Goal: Information Seeking & Learning: Learn about a topic

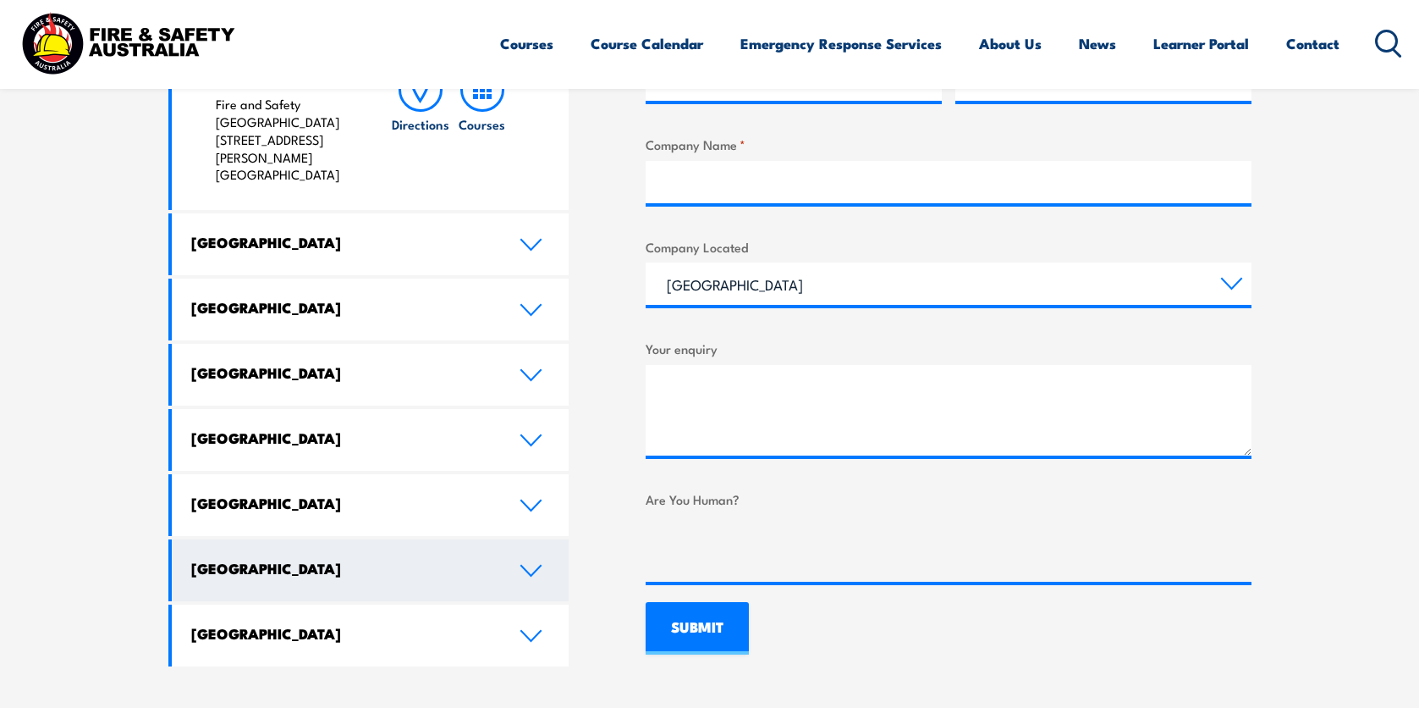
scroll to position [1016, 0]
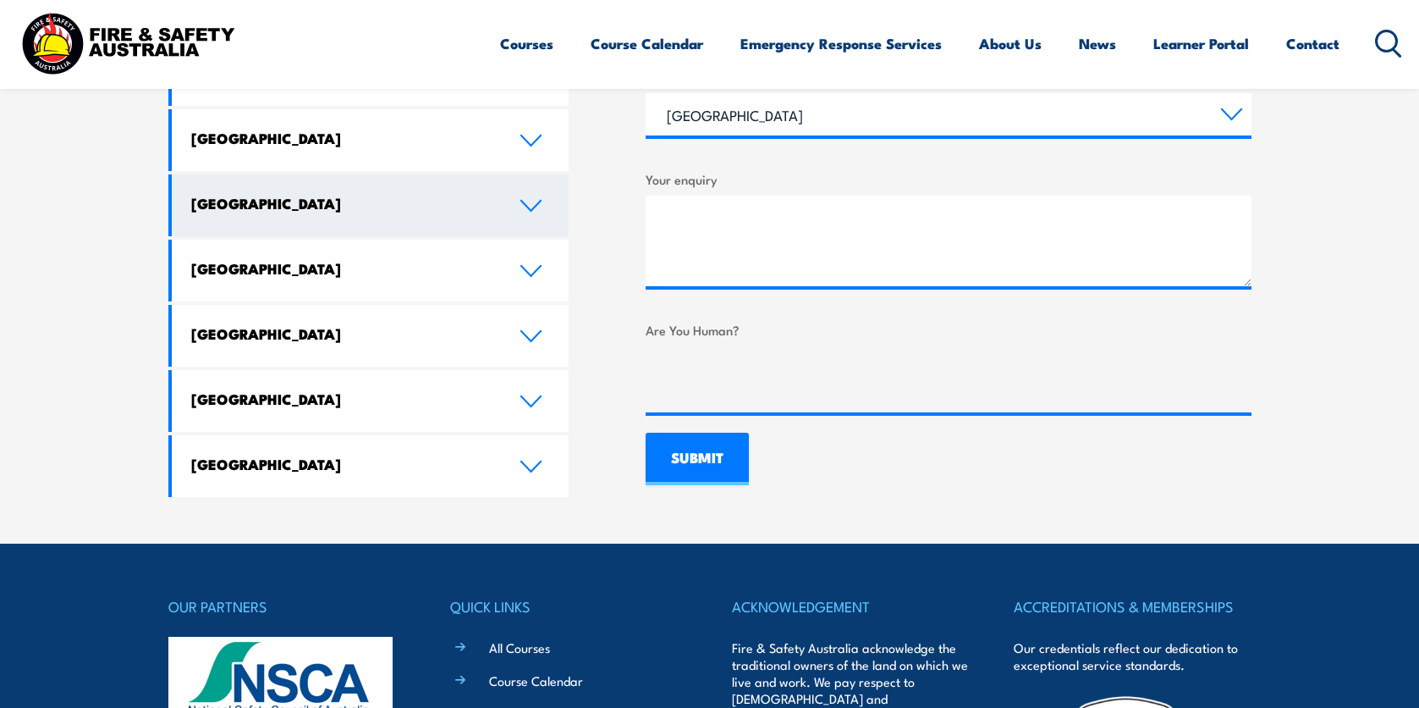
click at [526, 199] on icon at bounding box center [531, 206] width 23 height 14
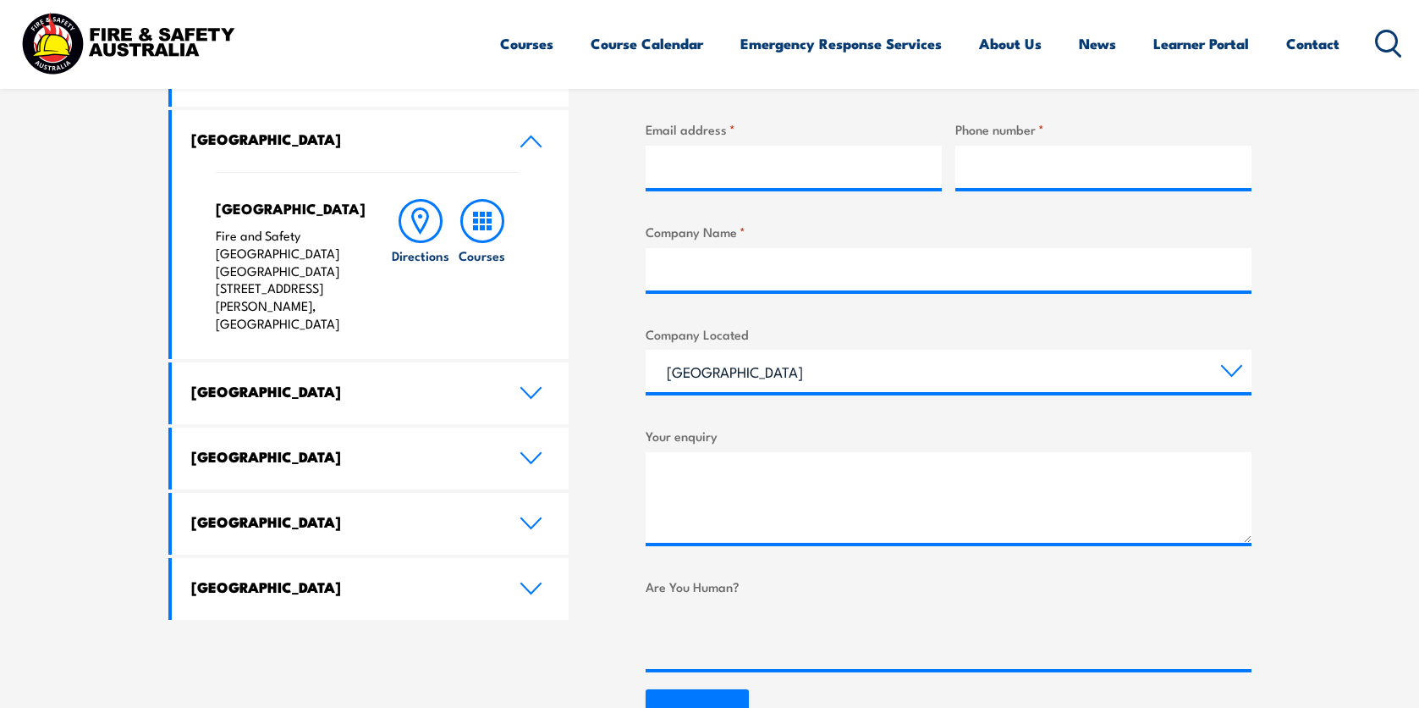
scroll to position [747, 0]
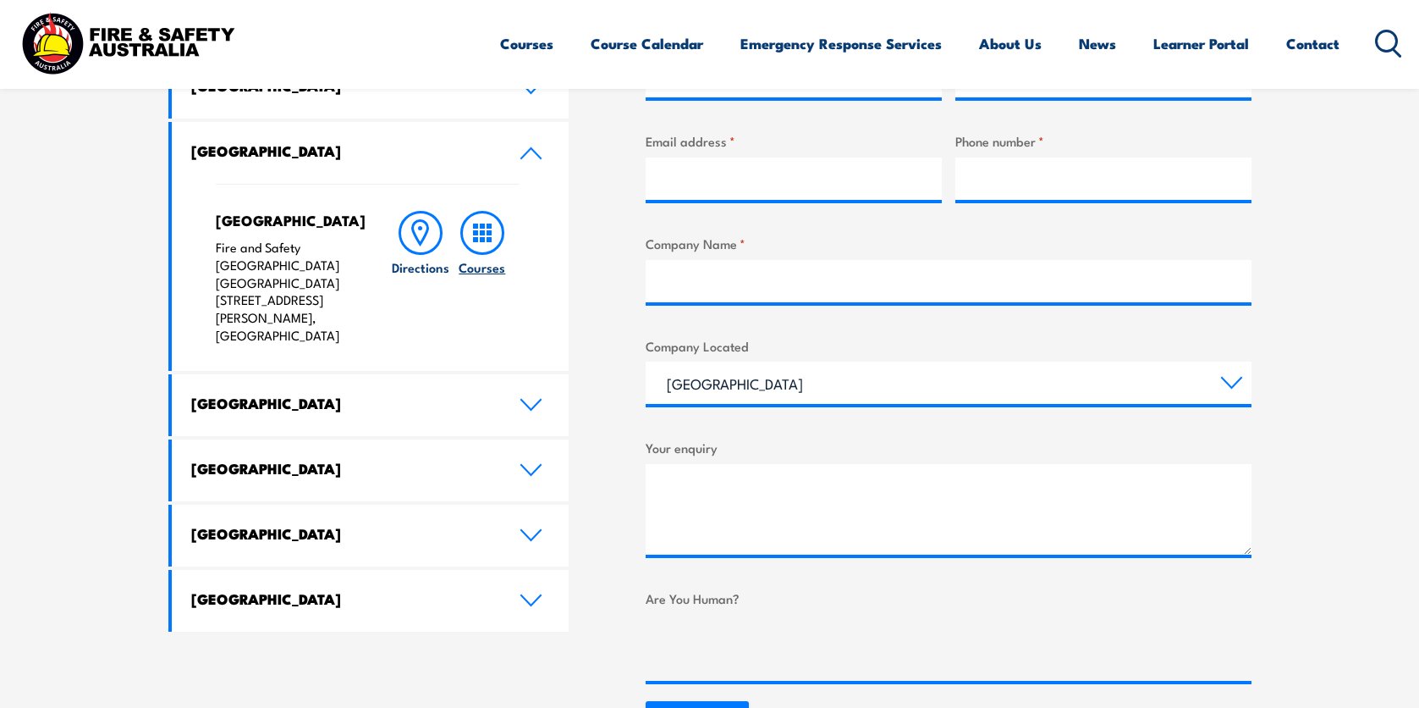
click at [482, 237] on rect at bounding box center [482, 239] width 5 height 5
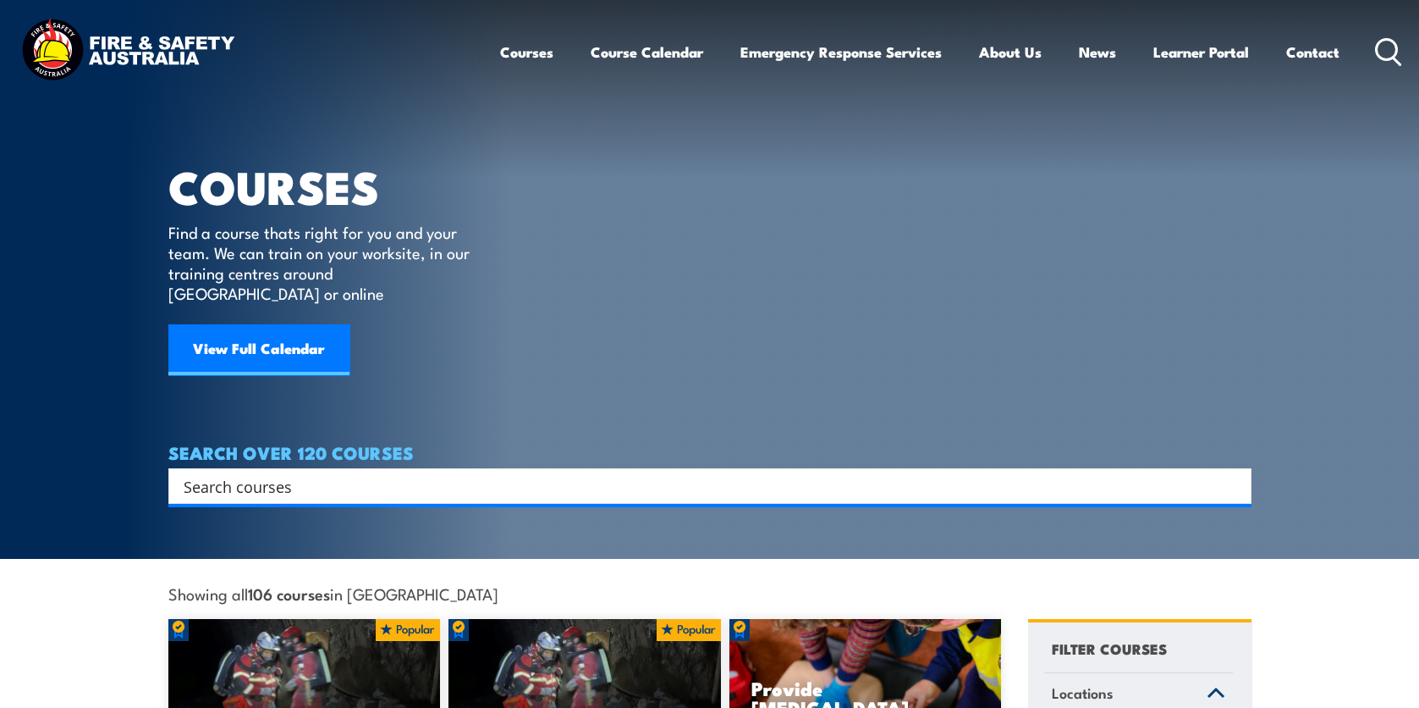
click at [205, 473] on input "Search input" at bounding box center [699, 485] width 1031 height 25
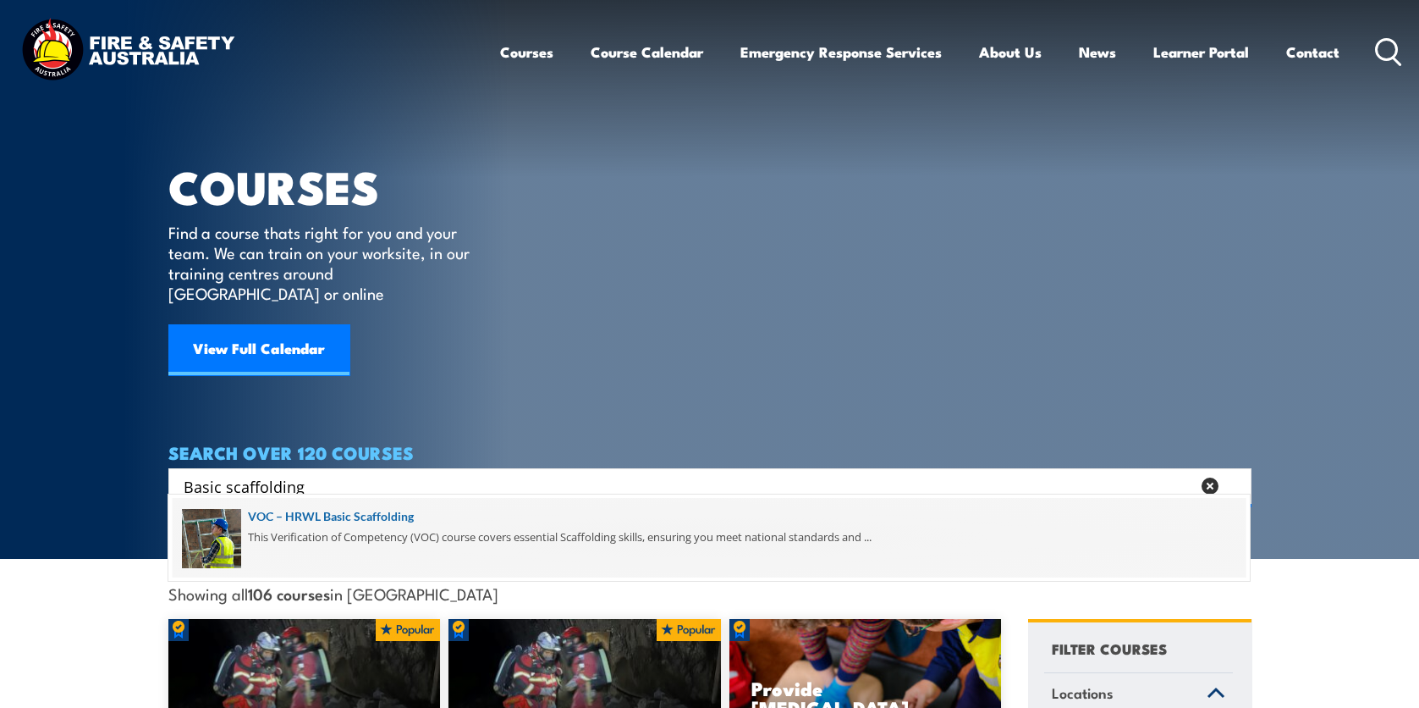
type input "Basic scaffolding"
click at [349, 538] on span at bounding box center [709, 538] width 1073 height 80
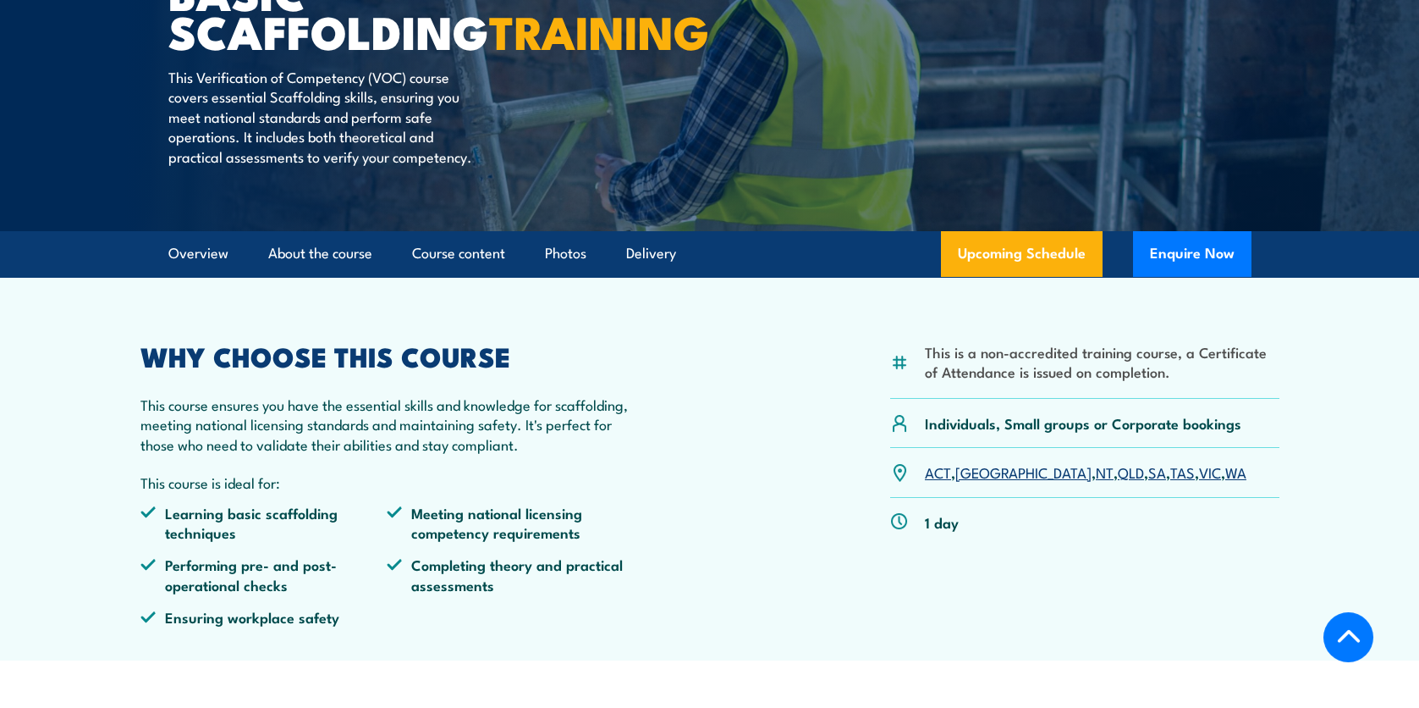
scroll to position [339, 0]
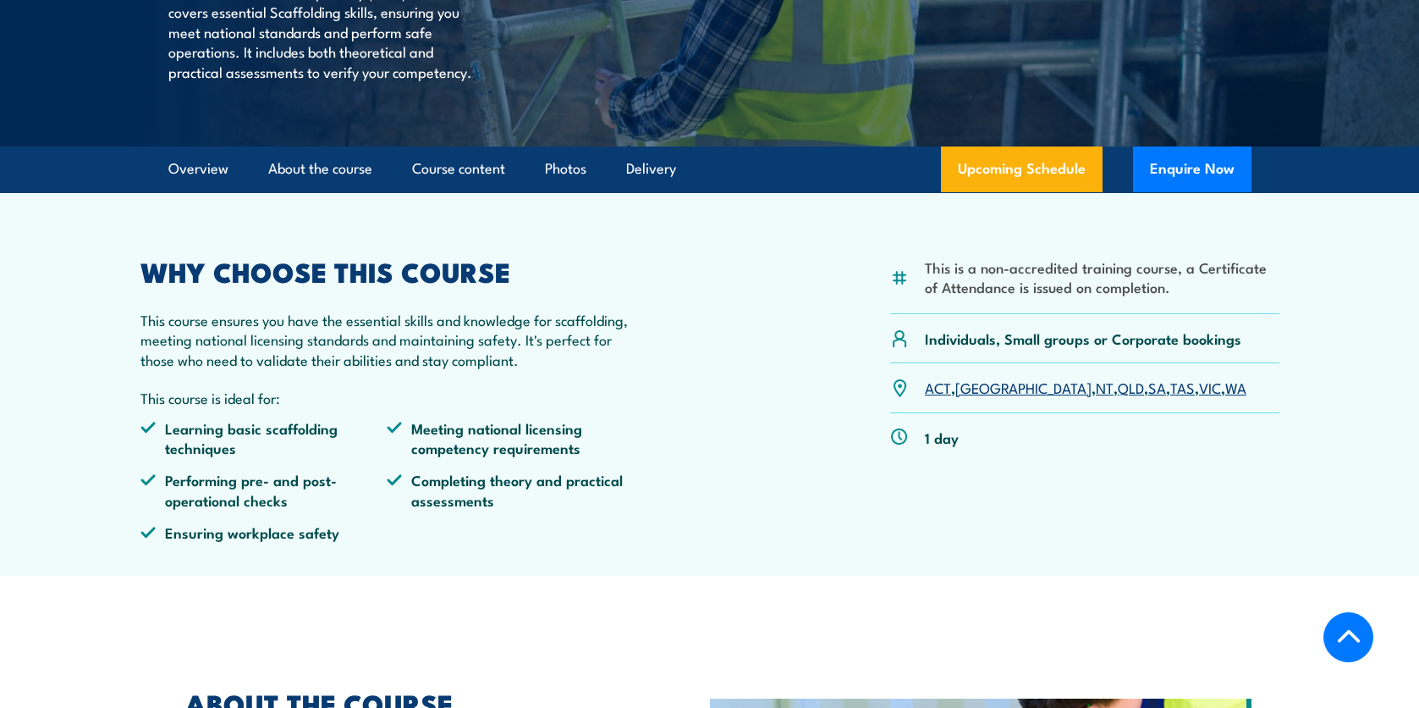
click at [1226, 397] on link "WA" at bounding box center [1236, 387] width 21 height 20
